Goal: Information Seeking & Learning: Learn about a topic

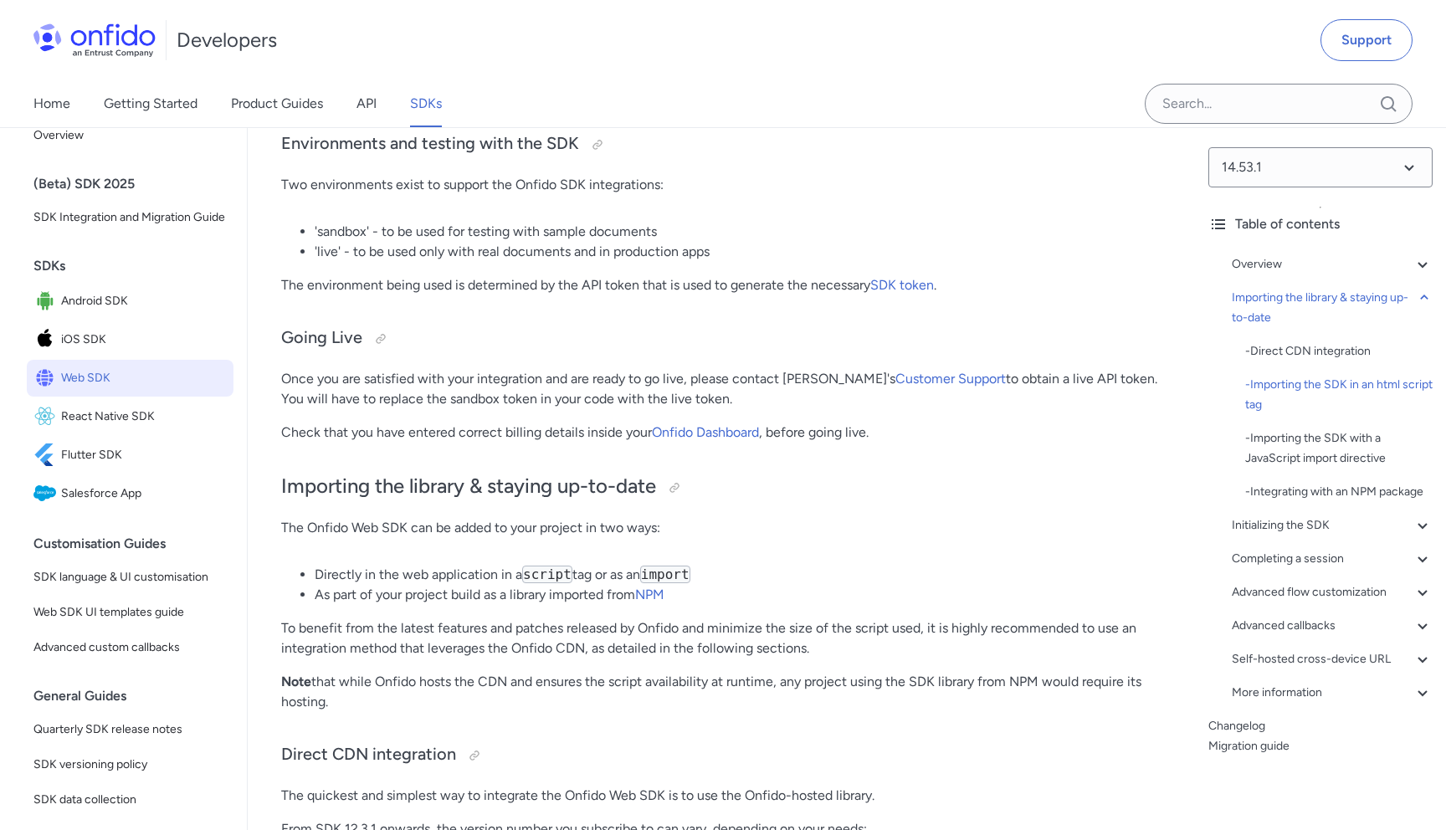
scroll to position [729, 0]
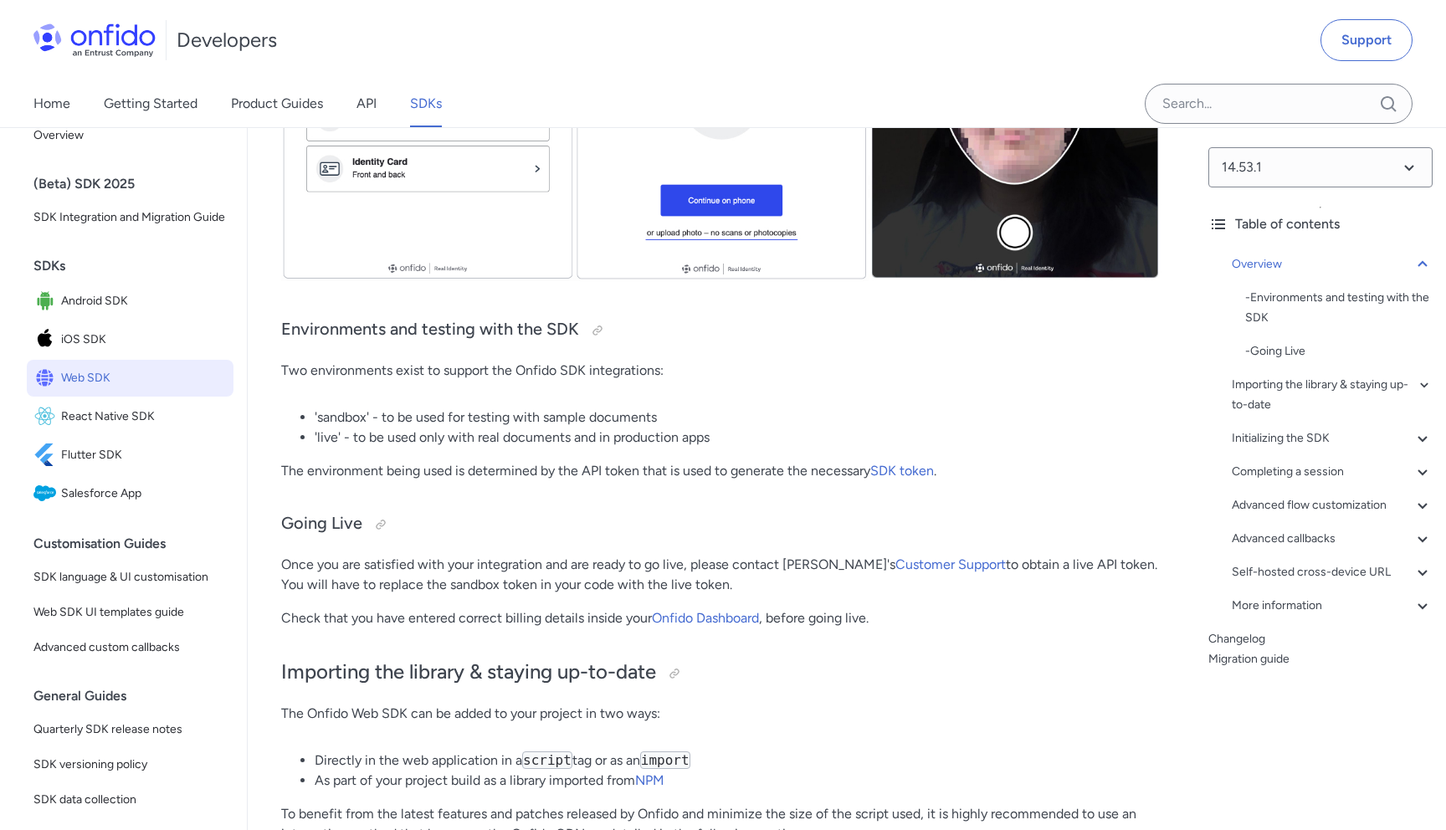
click at [356, 114] on div "Home Getting Started Product Guides API SDKs" at bounding box center [254, 103] width 509 height 47
click at [368, 99] on link "API" at bounding box center [367, 103] width 20 height 47
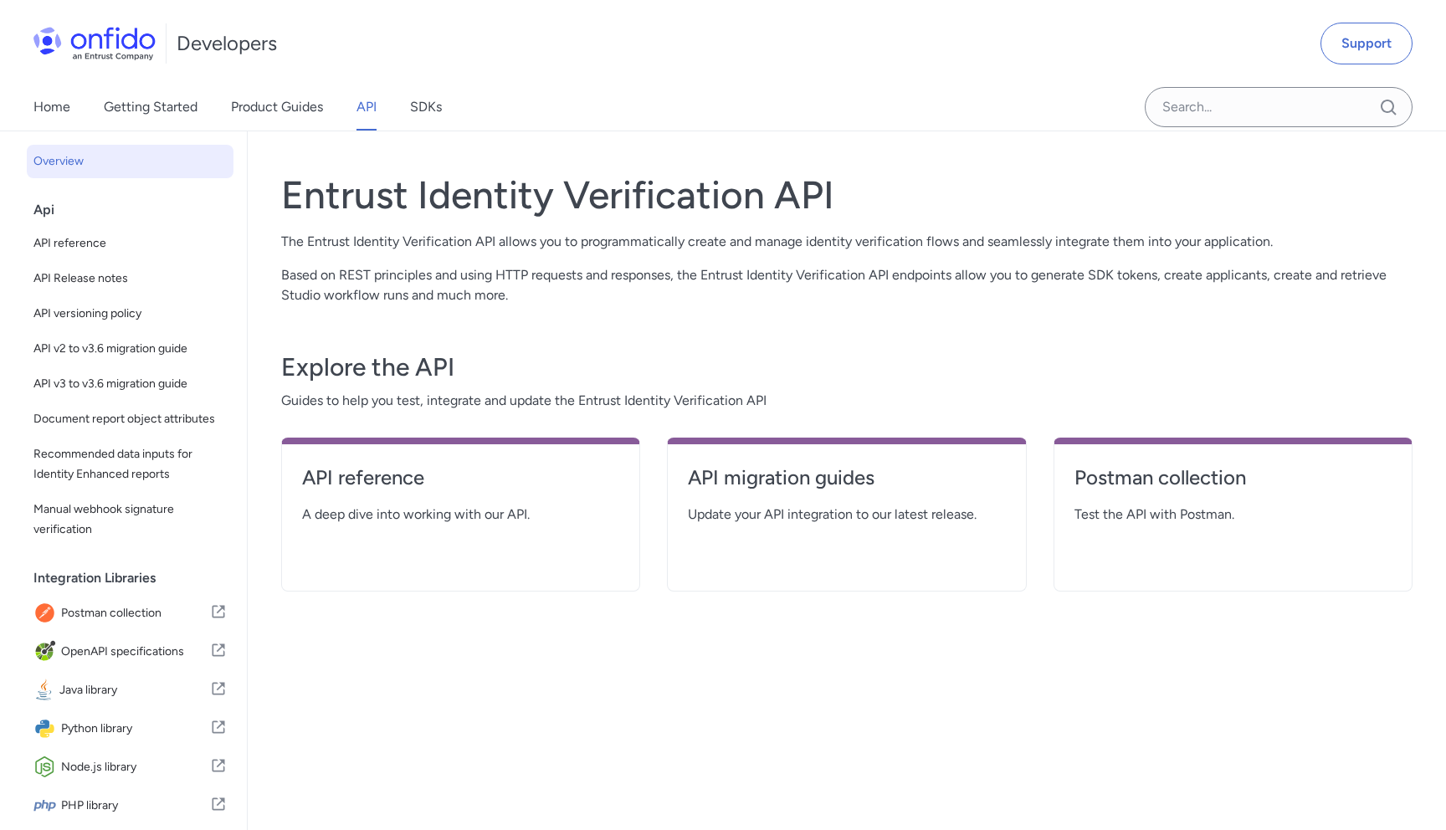
scroll to position [62, 0]
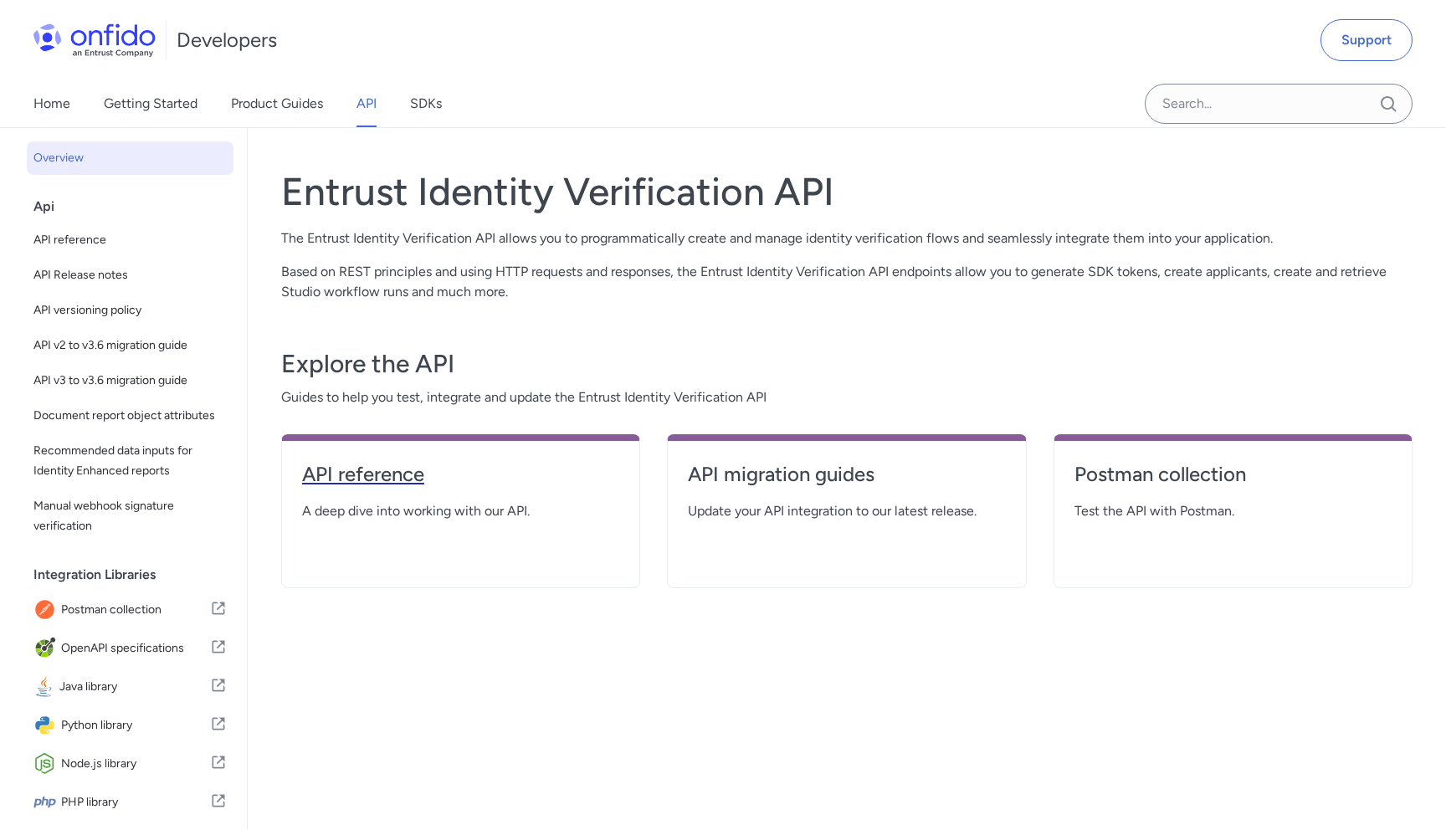
click at [440, 480] on h4 "API reference" at bounding box center [460, 474] width 317 height 27
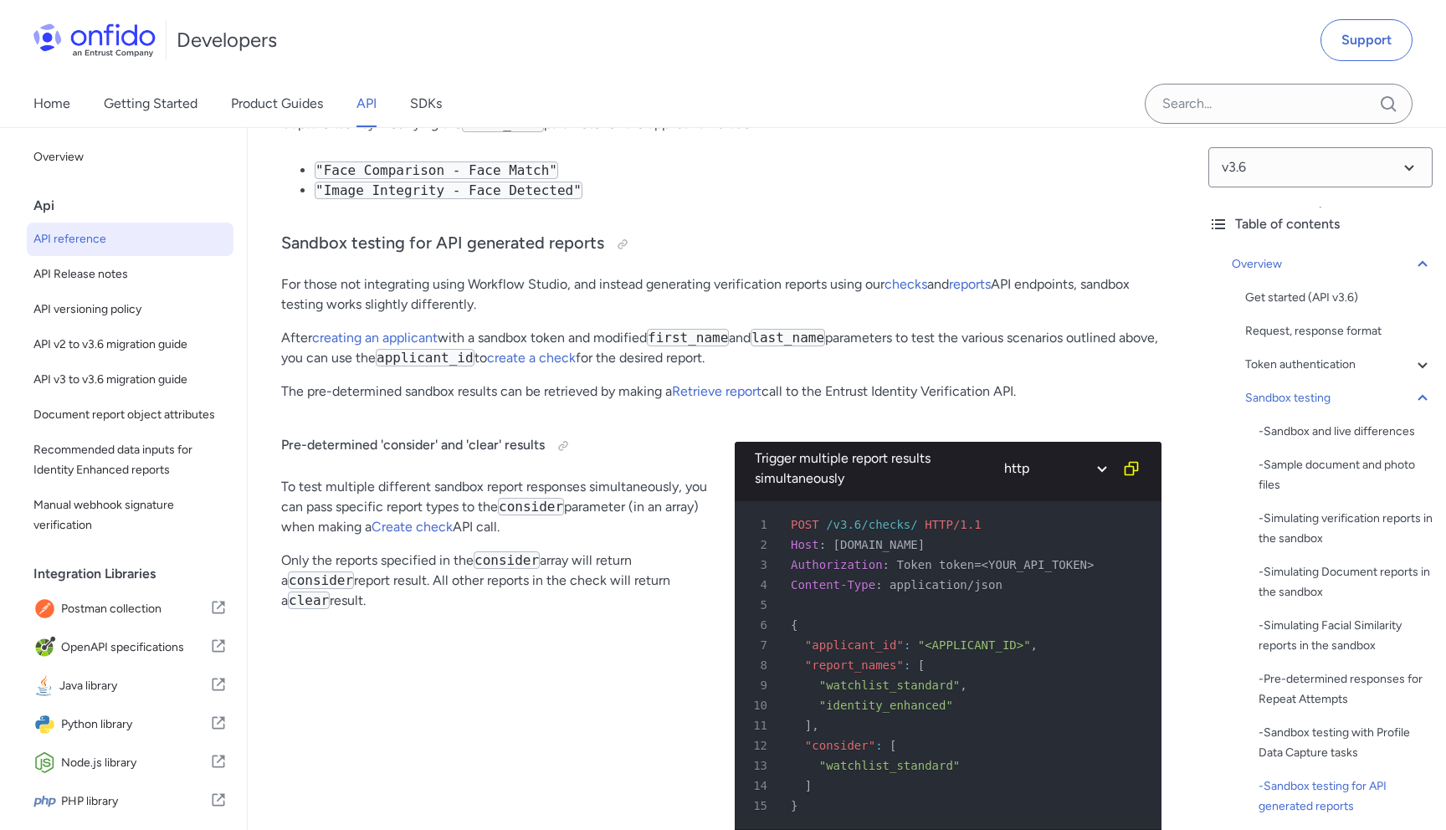
click at [102, 232] on span "API reference" at bounding box center [129, 239] width 193 height 20
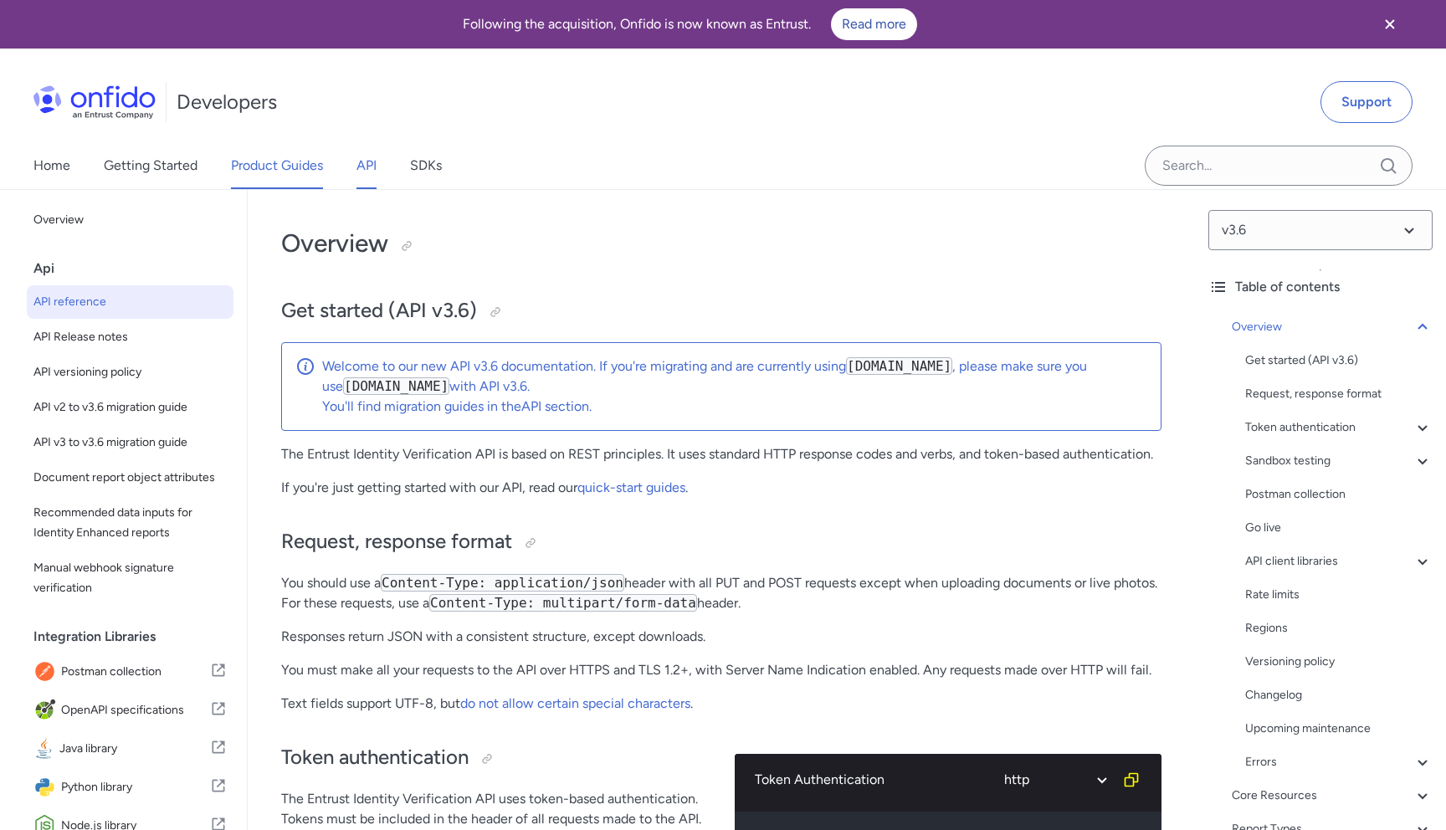
click at [288, 164] on link "Product Guides" at bounding box center [277, 165] width 92 height 47
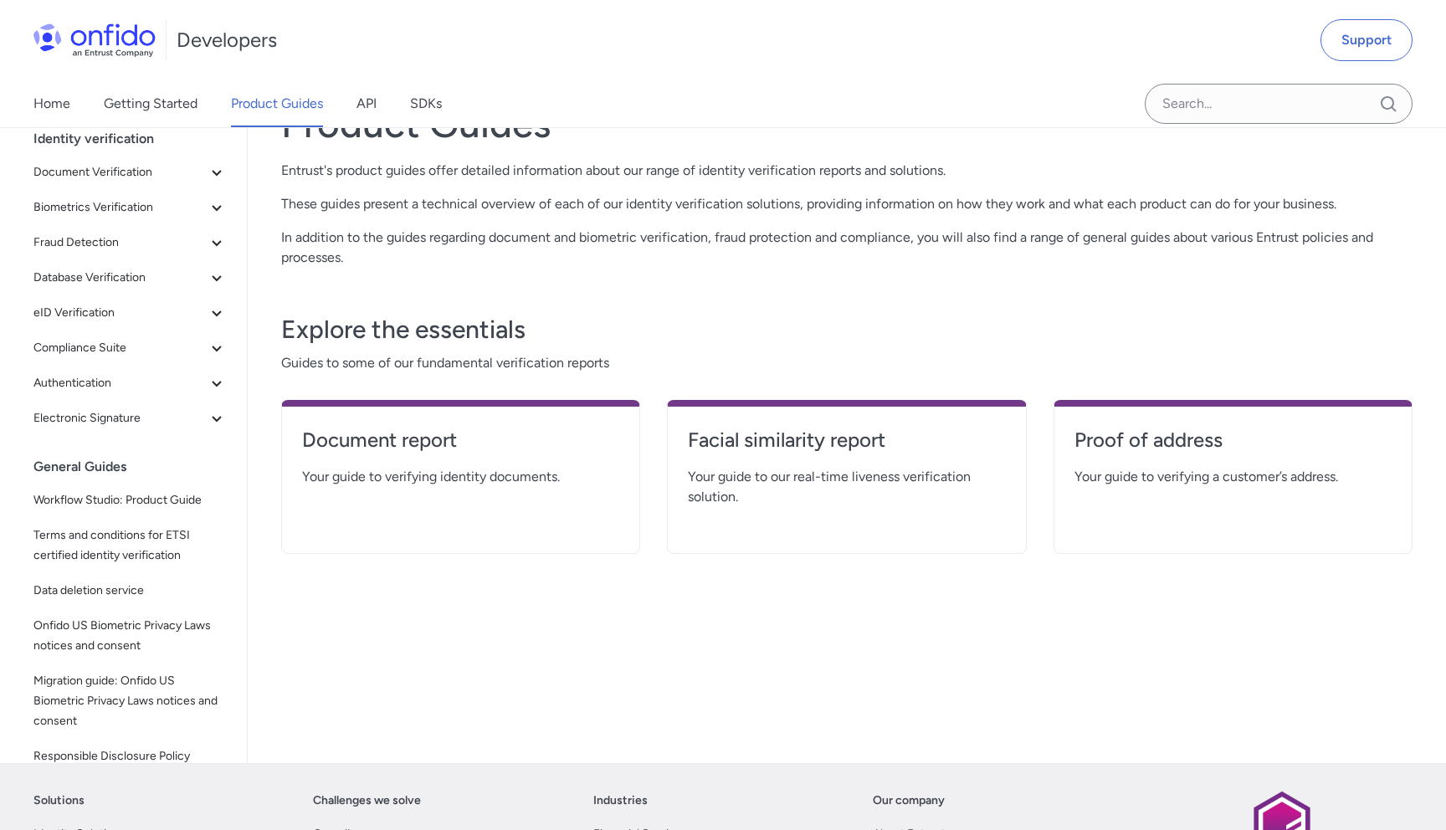
scroll to position [132, 0]
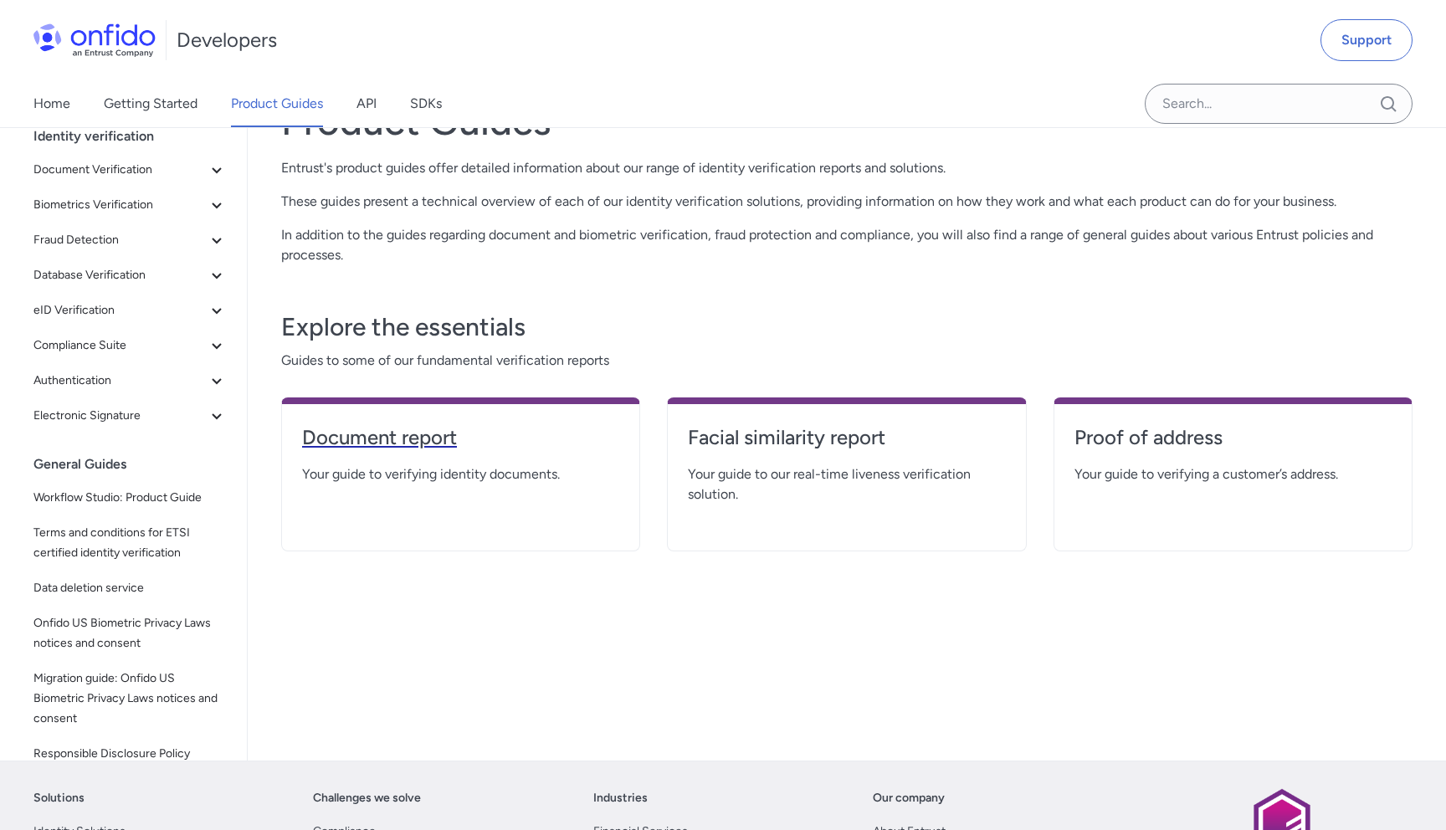
click at [364, 437] on h4 "Document report" at bounding box center [460, 437] width 317 height 27
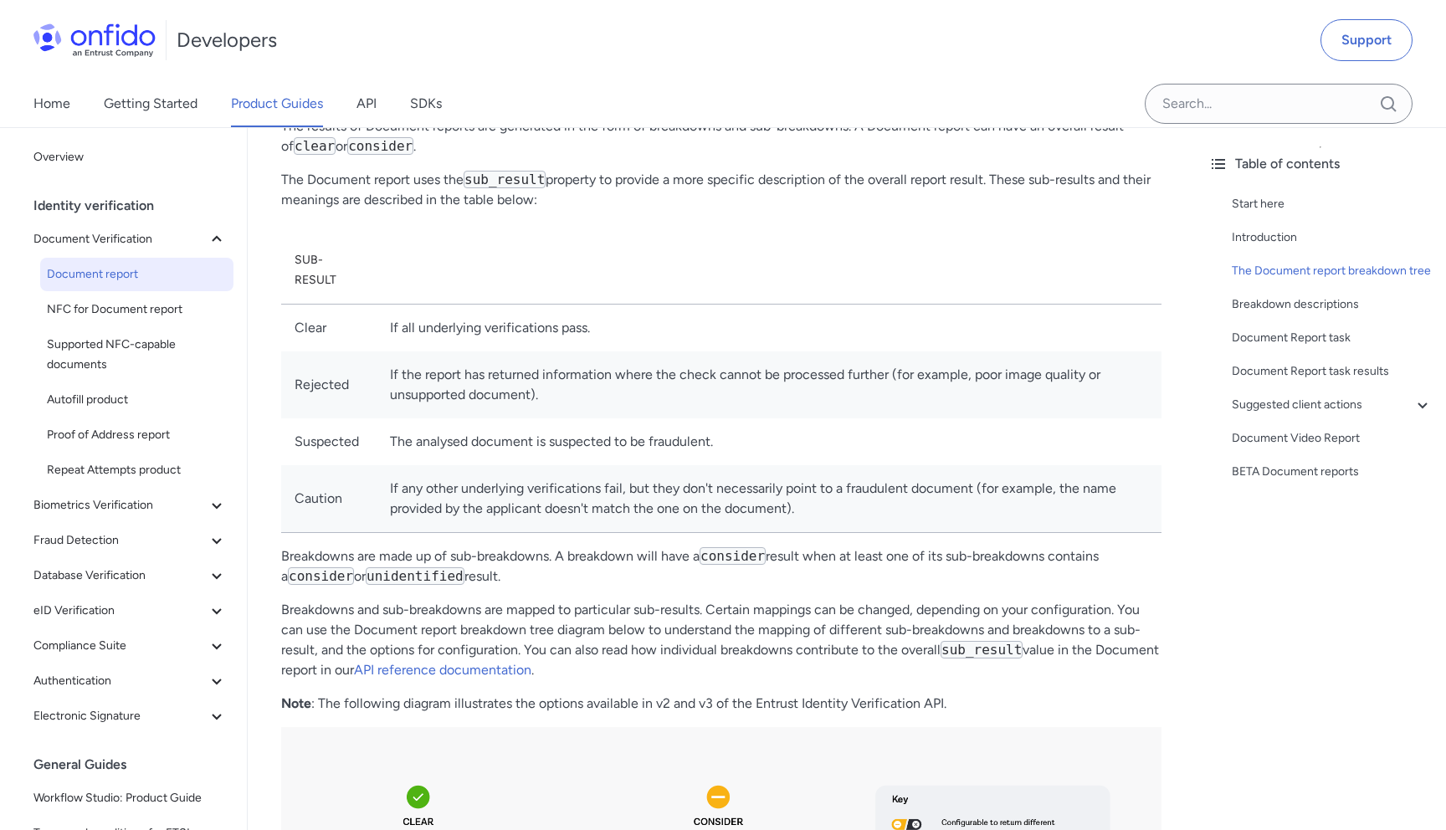
scroll to position [662, 0]
